Goal: Task Accomplishment & Management: Manage account settings

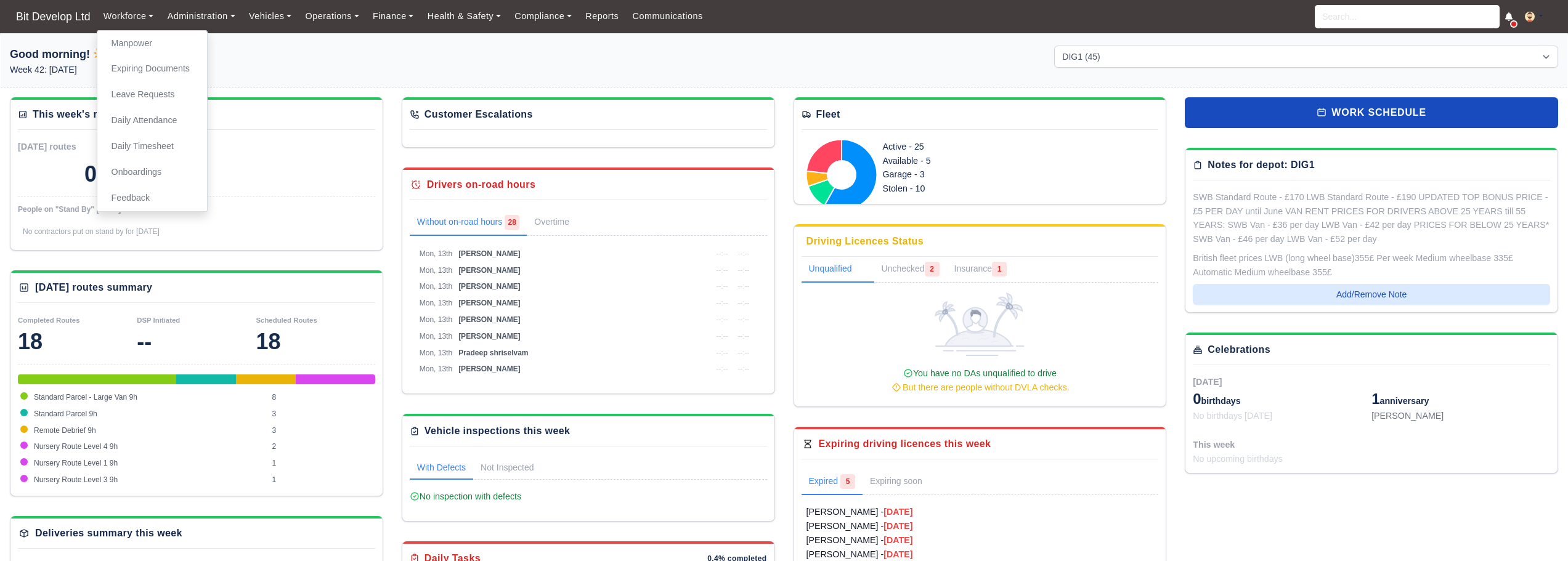
select select "2"
click at [150, 49] on link "Manpower" at bounding box center [152, 43] width 100 height 26
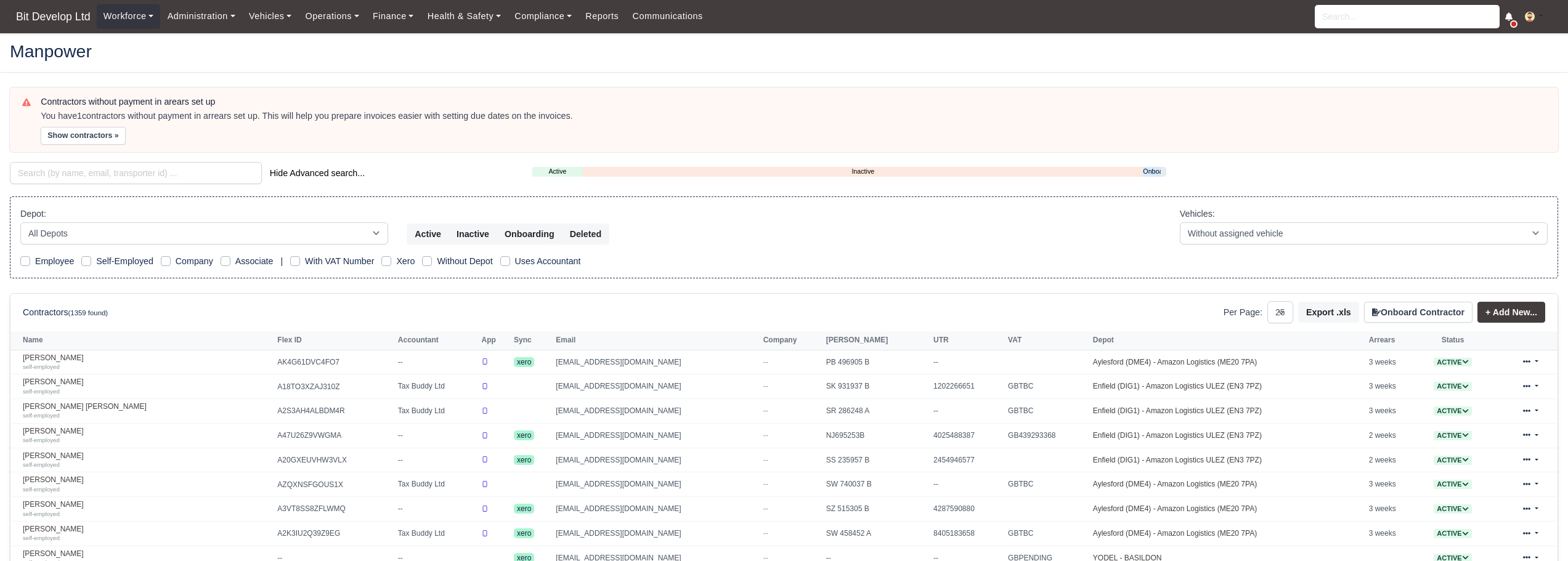
select select "25"
click at [127, 172] on input "search" at bounding box center [135, 173] width 252 height 22
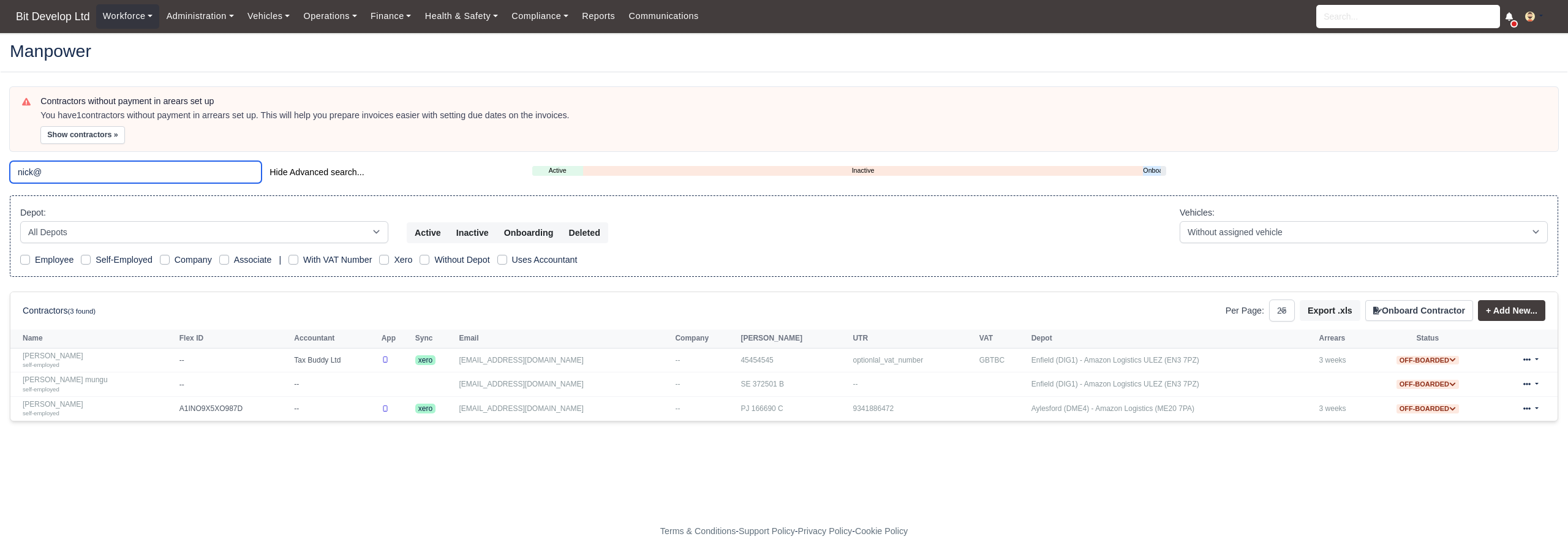
type input "nick@"
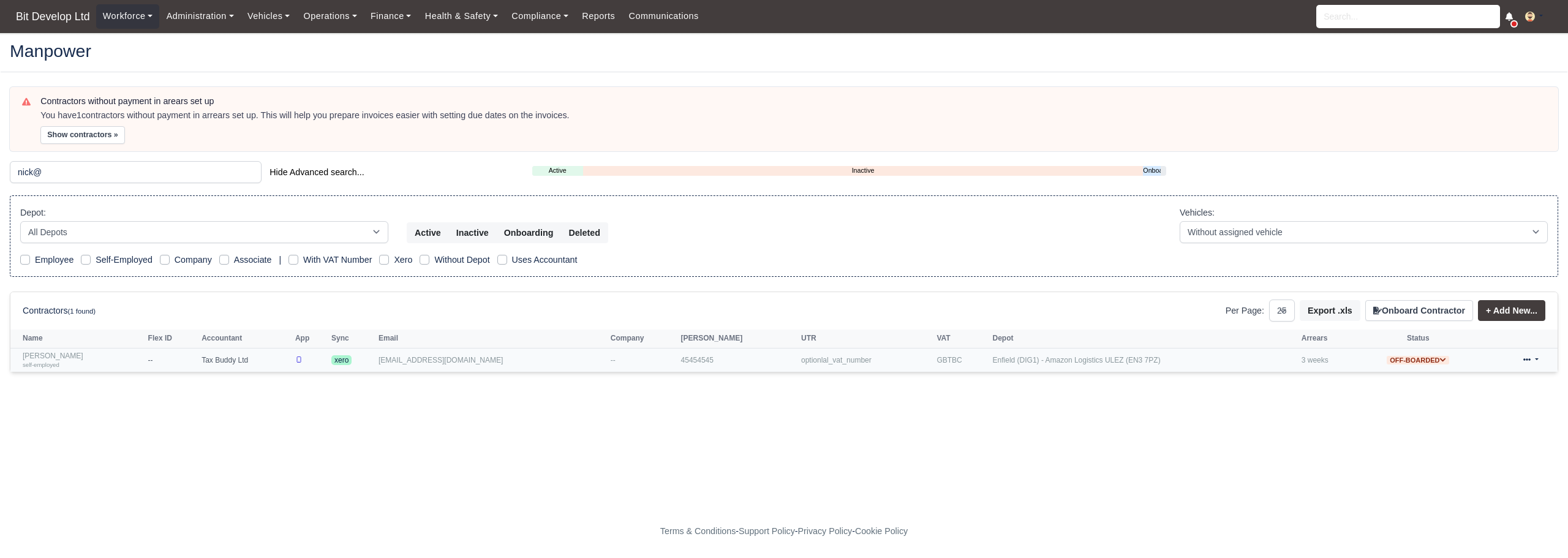
click at [51, 357] on link "Nick Baldjiev self-employed" at bounding box center [83, 360] width 119 height 18
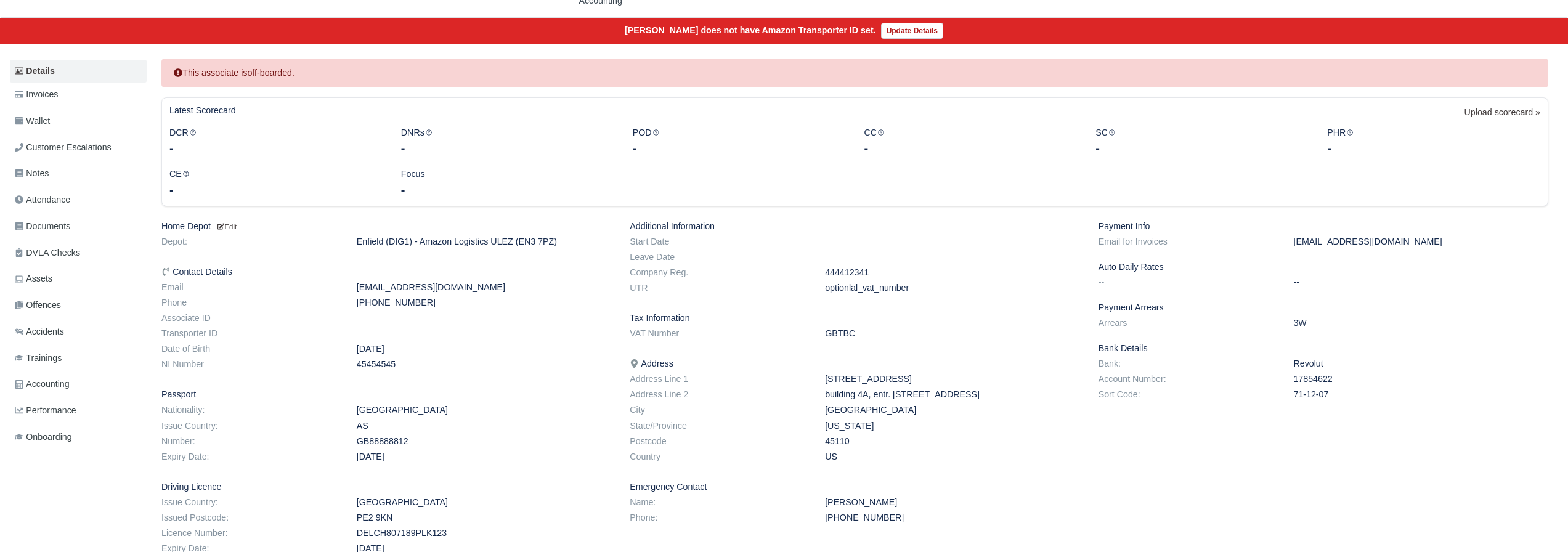
scroll to position [123, 0]
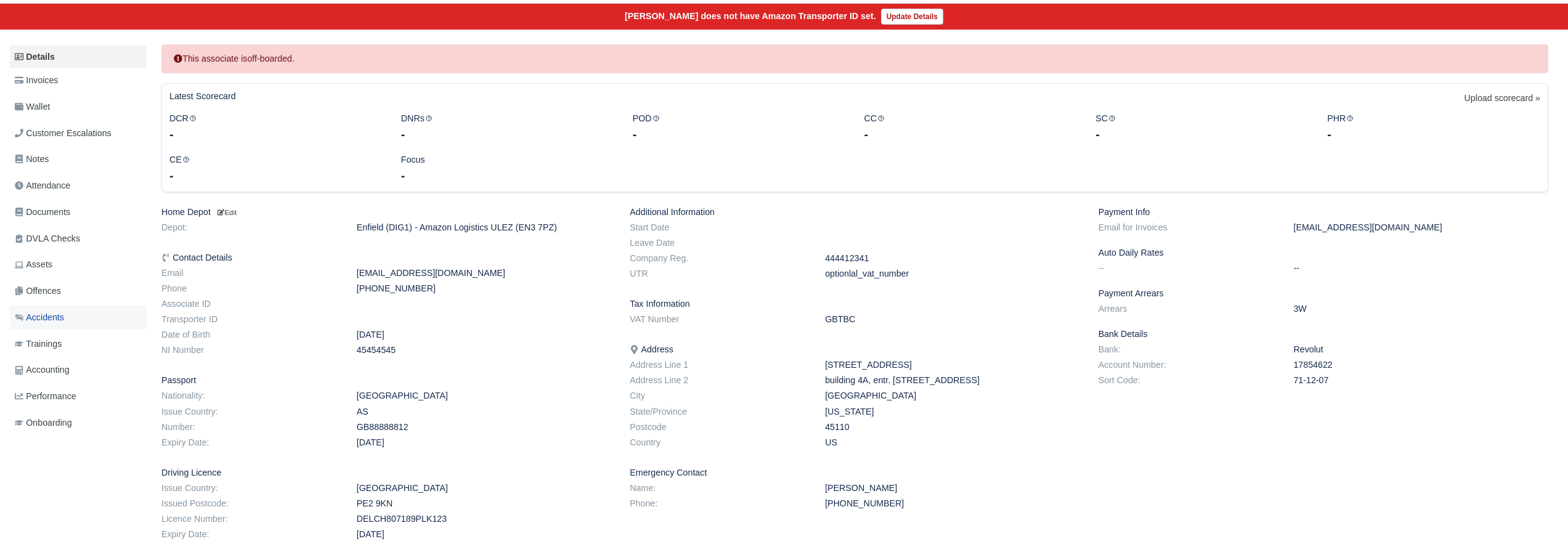
click at [57, 311] on span "Accidents" at bounding box center [40, 318] width 49 height 14
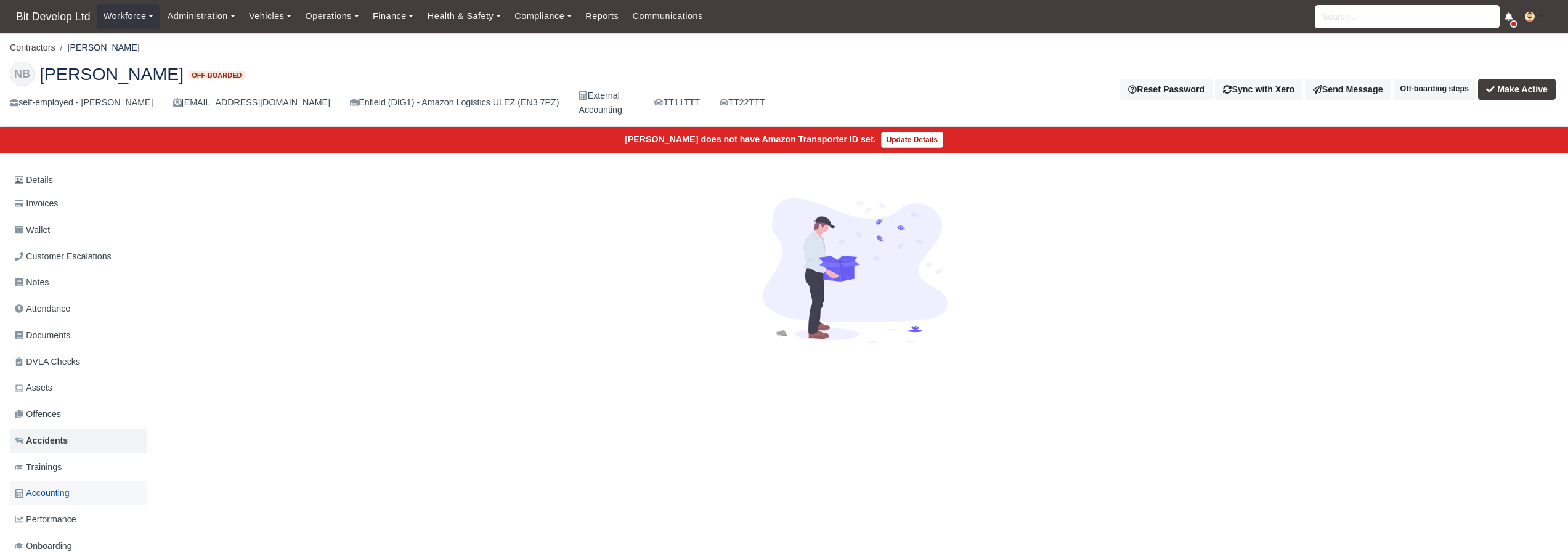
click at [58, 486] on span "Accounting" at bounding box center [42, 493] width 55 height 14
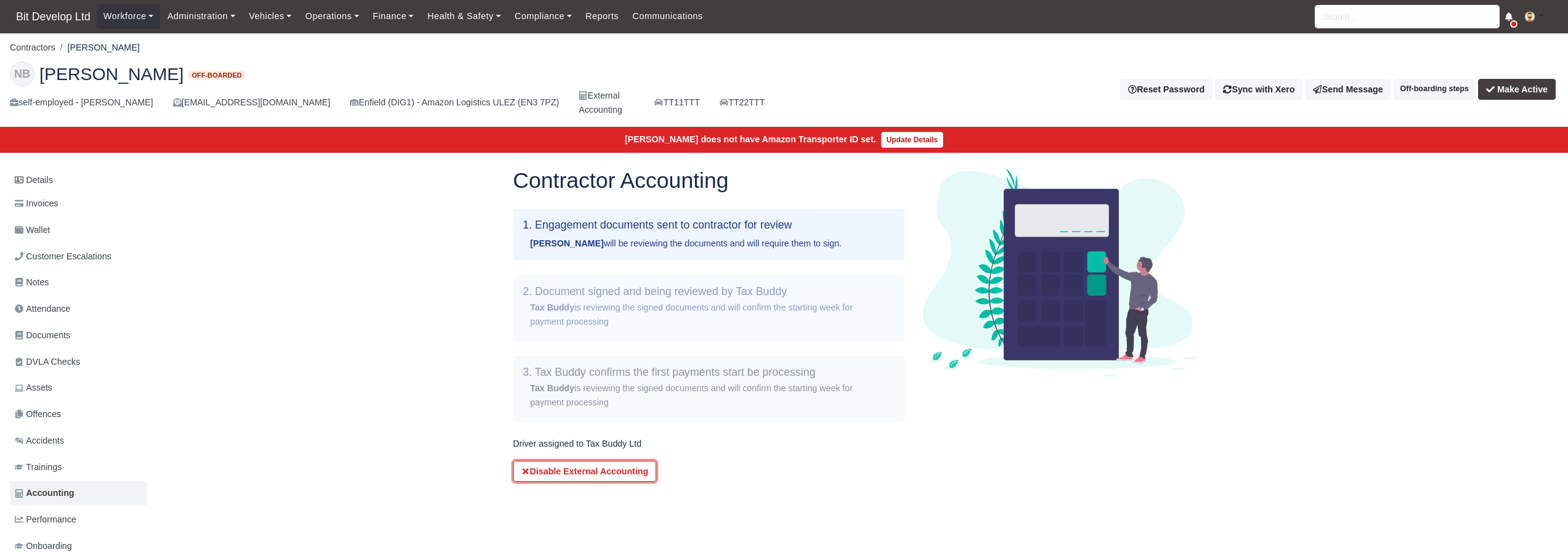
drag, startPoint x: 569, startPoint y: 462, endPoint x: 844, endPoint y: 40, distance: 503.7
click at [569, 462] on button "Disable External Accounting" at bounding box center [585, 471] width 144 height 21
